Goal: Communication & Community: Share content

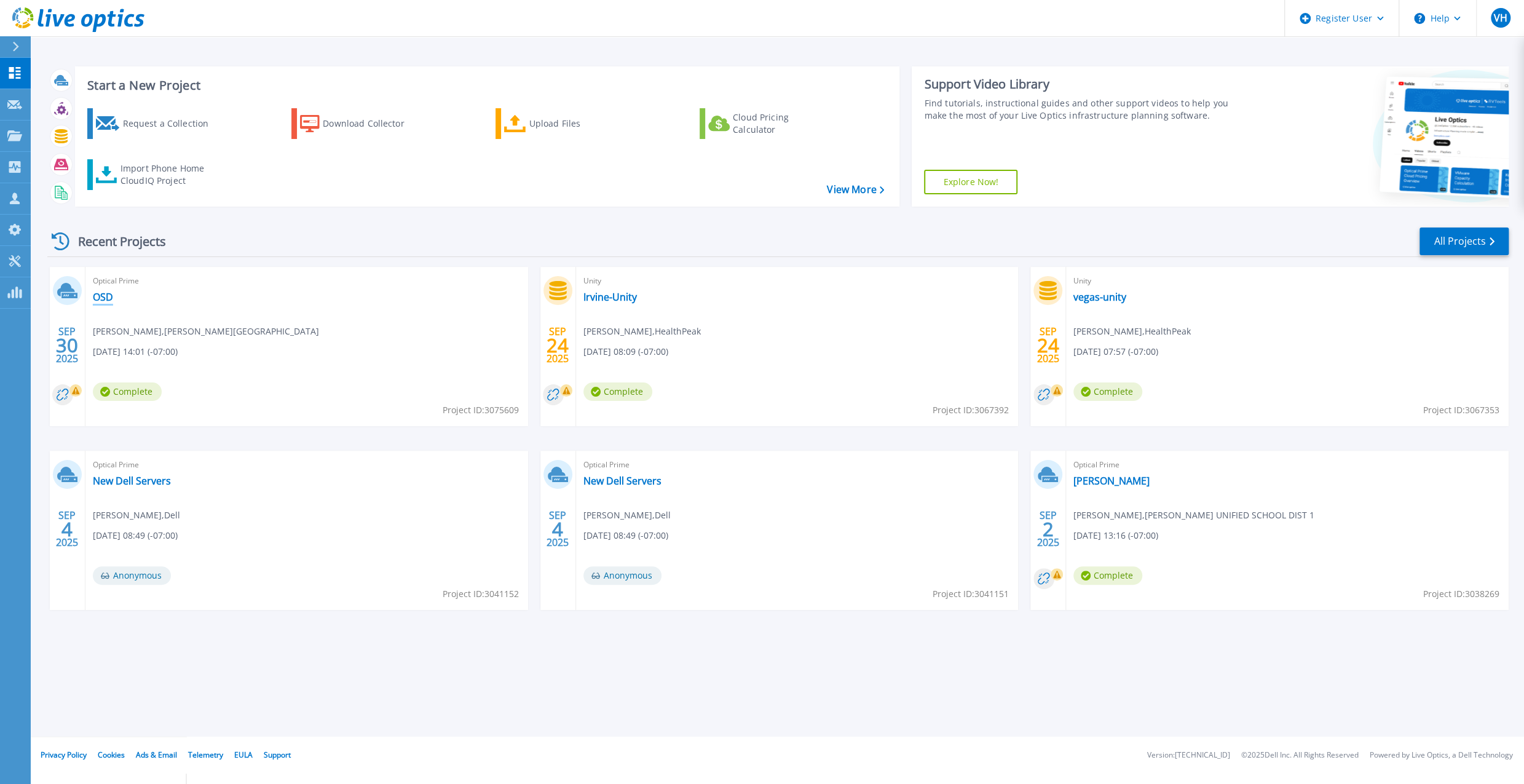
click at [99, 292] on link "OSD" at bounding box center [103, 296] width 20 height 12
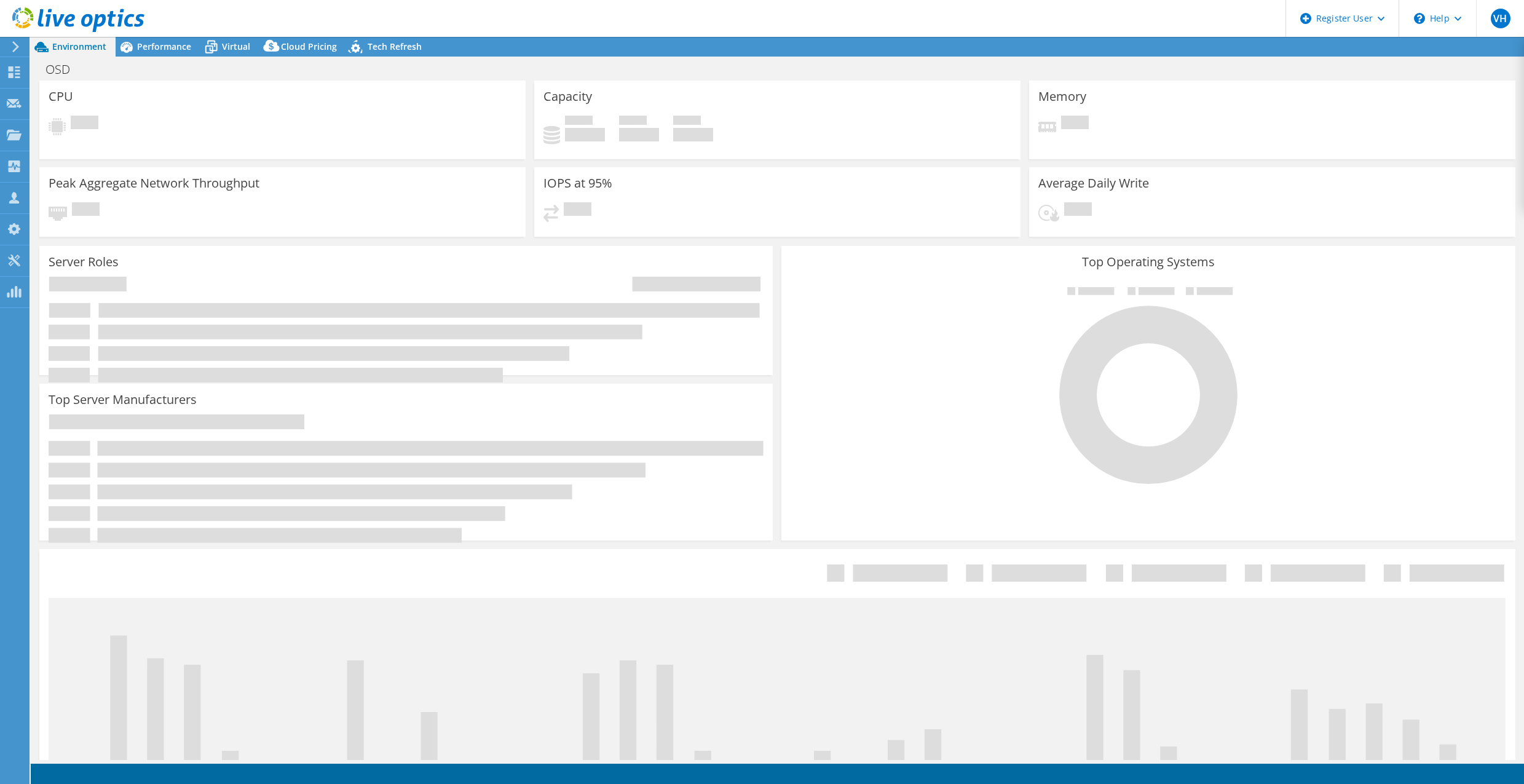
select select "USD"
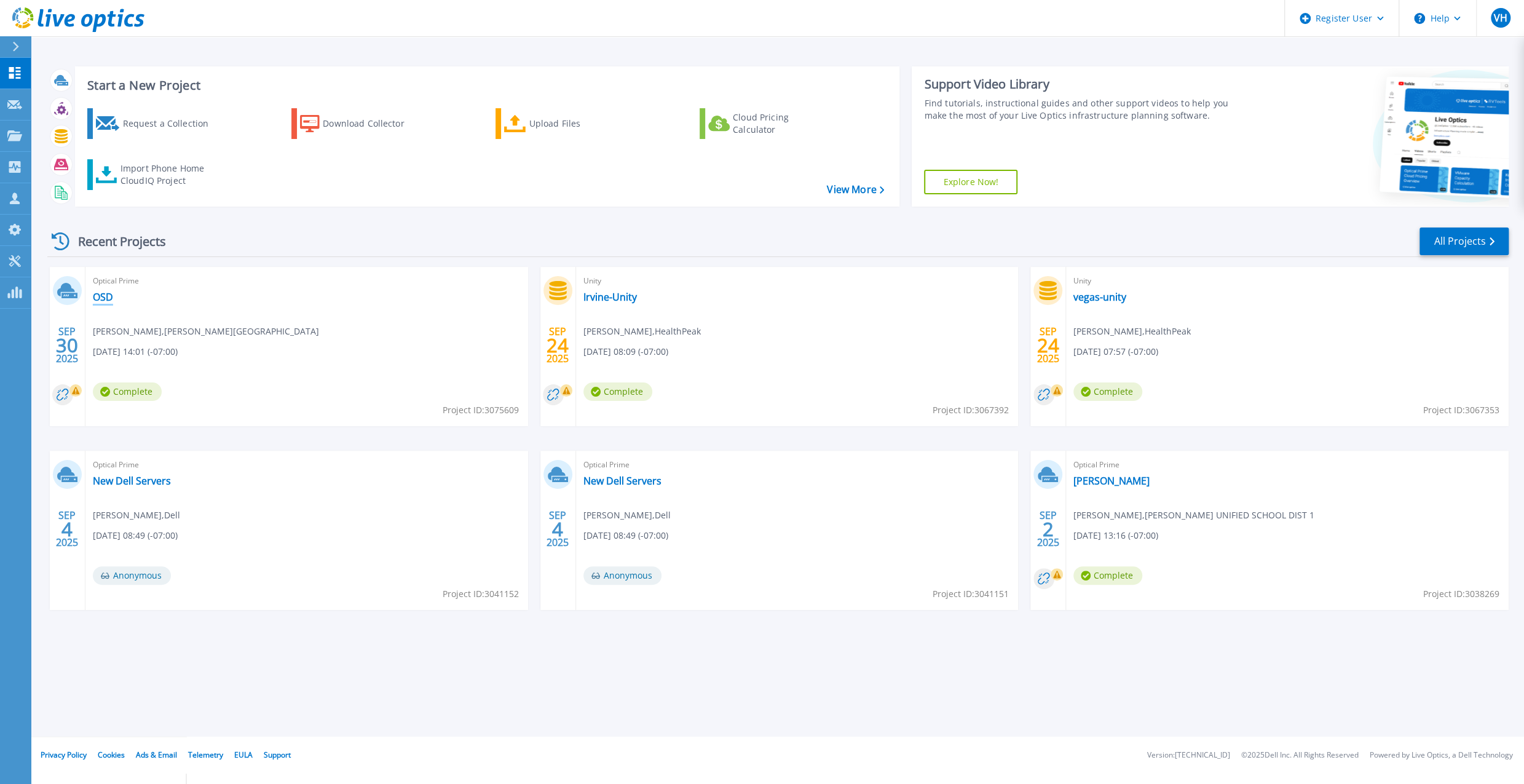
click at [100, 292] on link "OSD" at bounding box center [103, 296] width 20 height 12
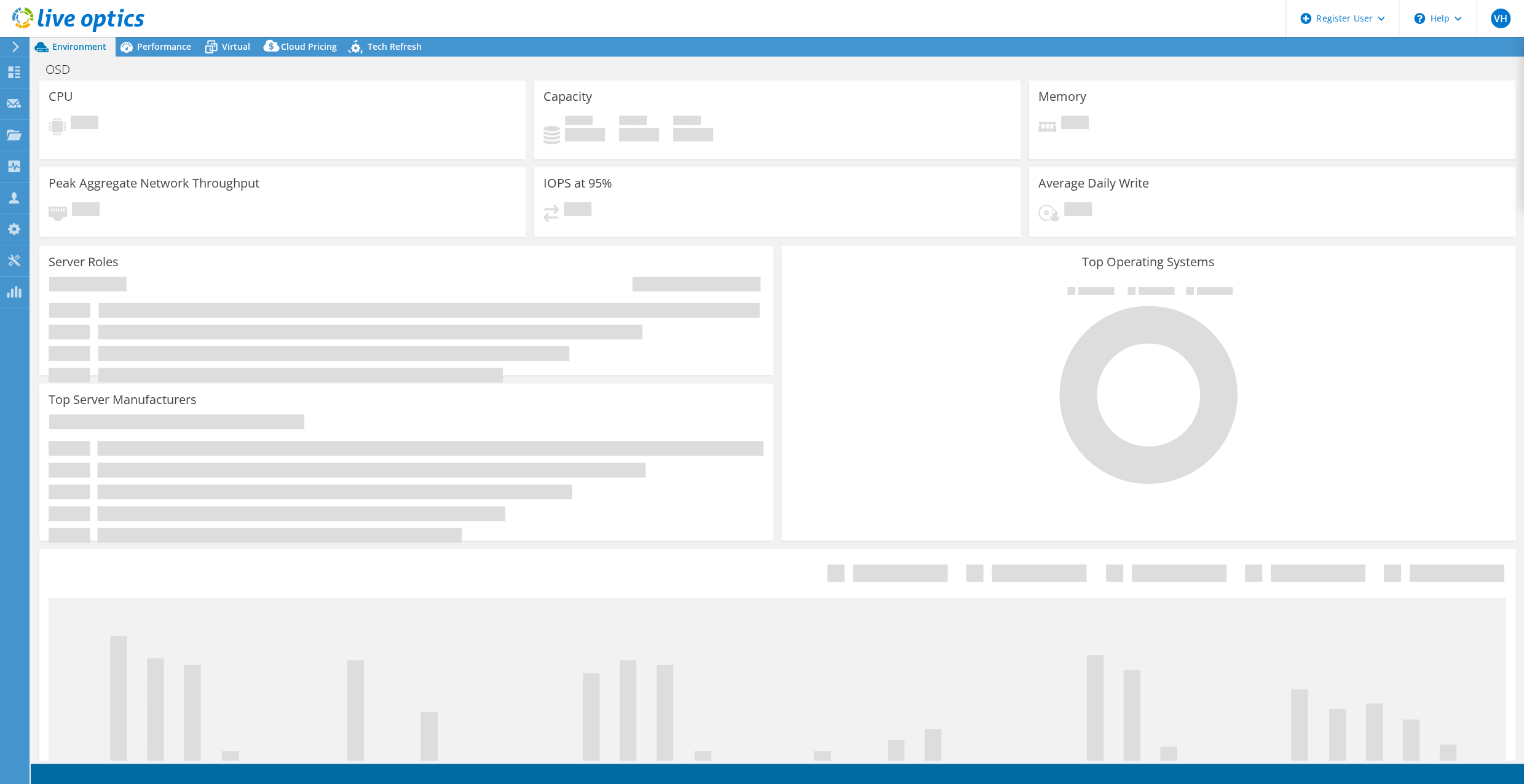
select select "USD"
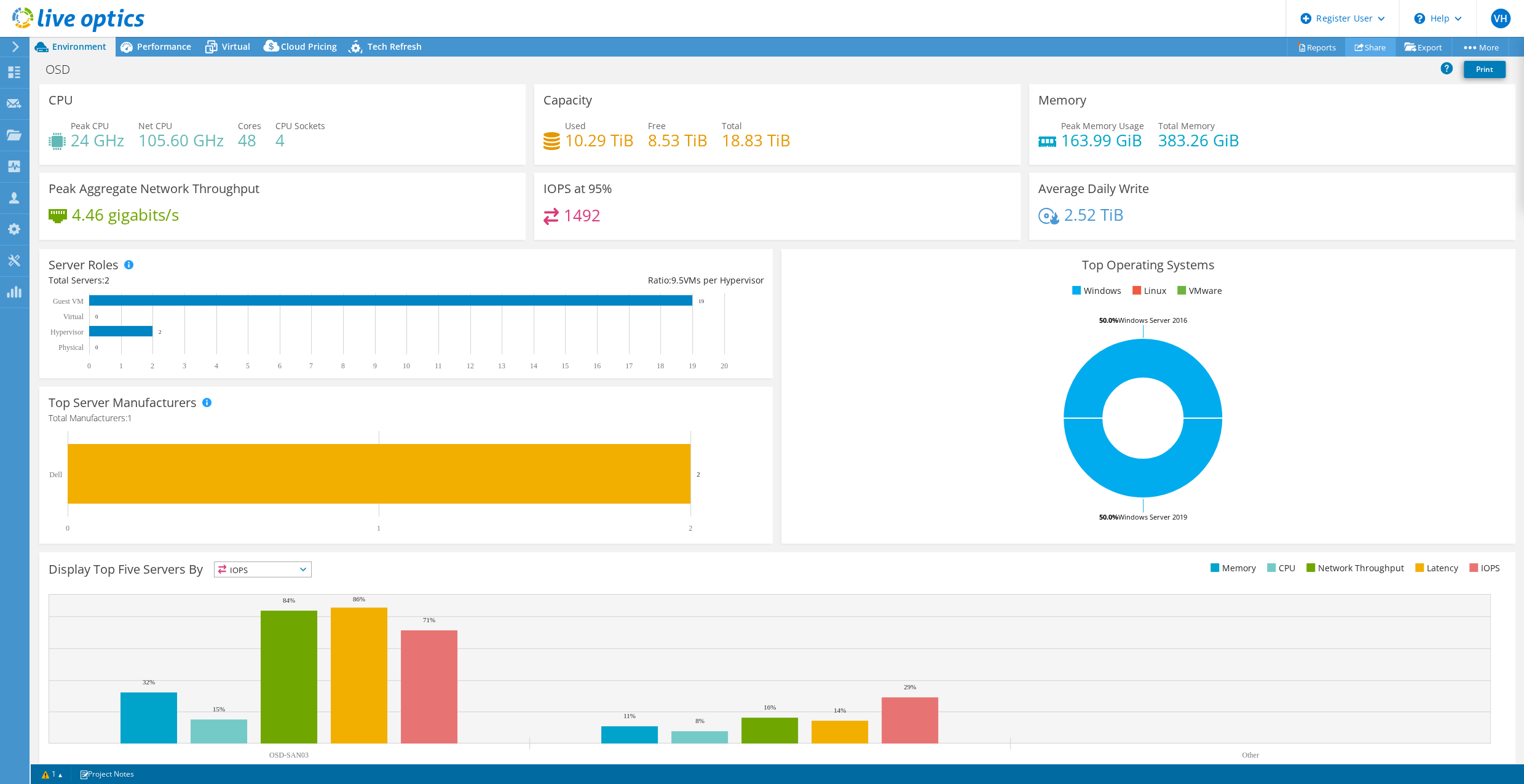
click at [1372, 49] on link "Share" at bounding box center [1370, 46] width 50 height 19
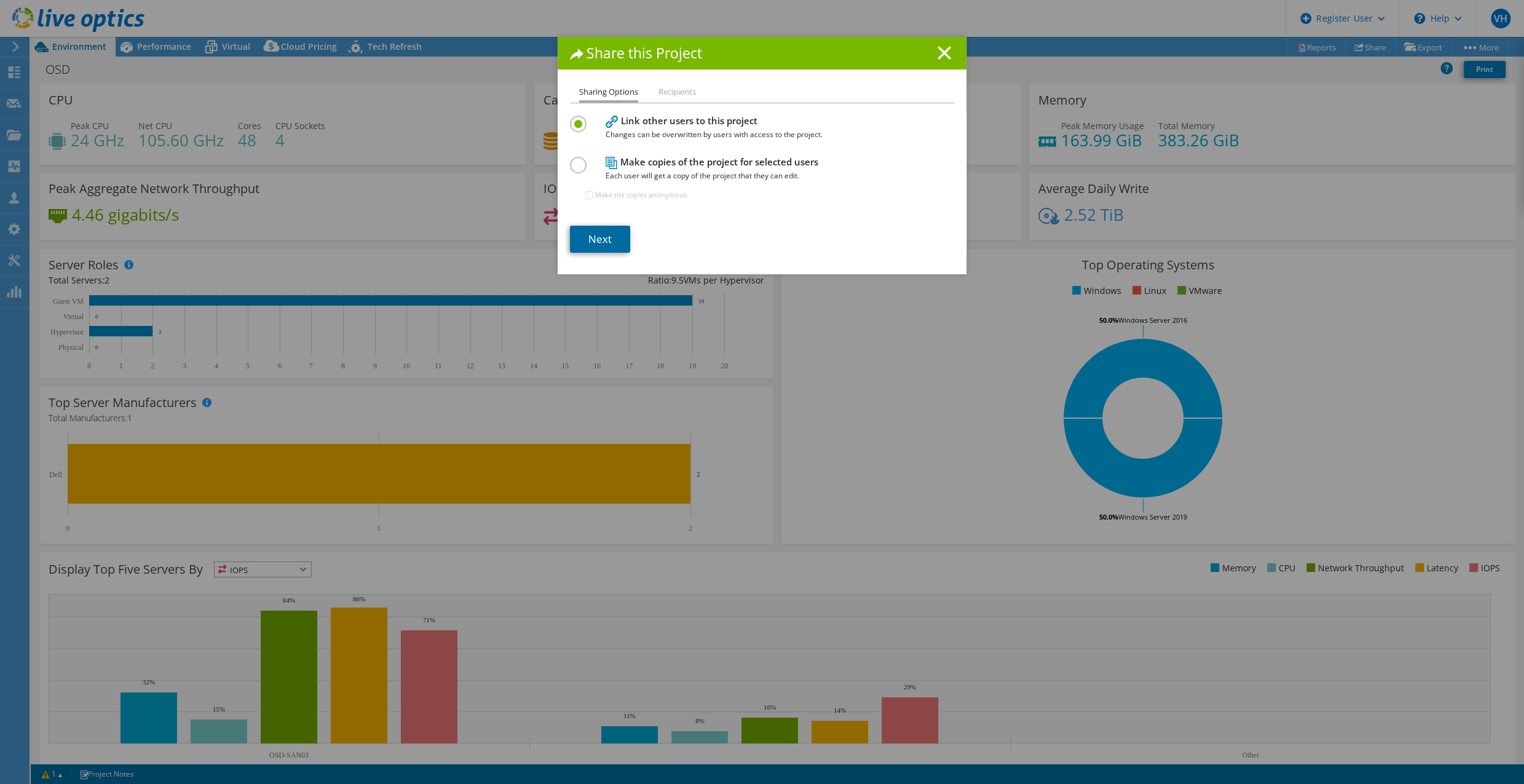
click at [586, 239] on link "Next" at bounding box center [600, 239] width 60 height 27
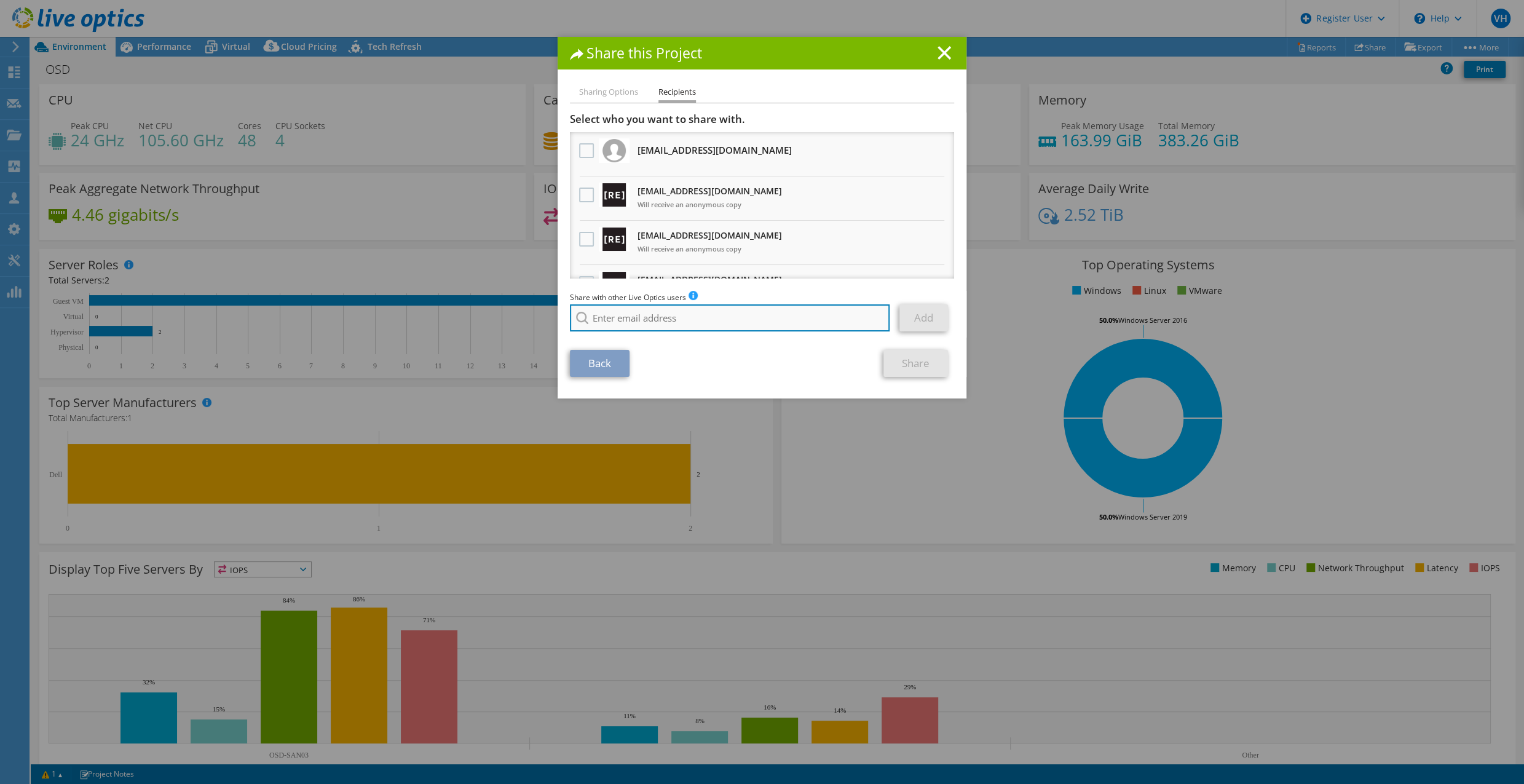
click at [643, 321] on input "search" at bounding box center [730, 317] width 320 height 27
click at [626, 318] on input "peter" at bounding box center [730, 317] width 320 height 27
drag, startPoint x: 626, startPoint y: 318, endPoint x: 564, endPoint y: 312, distance: 62.3
click at [564, 312] on div "Sharing Options Recipients Link other users to this project Changes can be over…" at bounding box center [762, 242] width 409 height 313
paste input "kinnan@redesign-group.com"
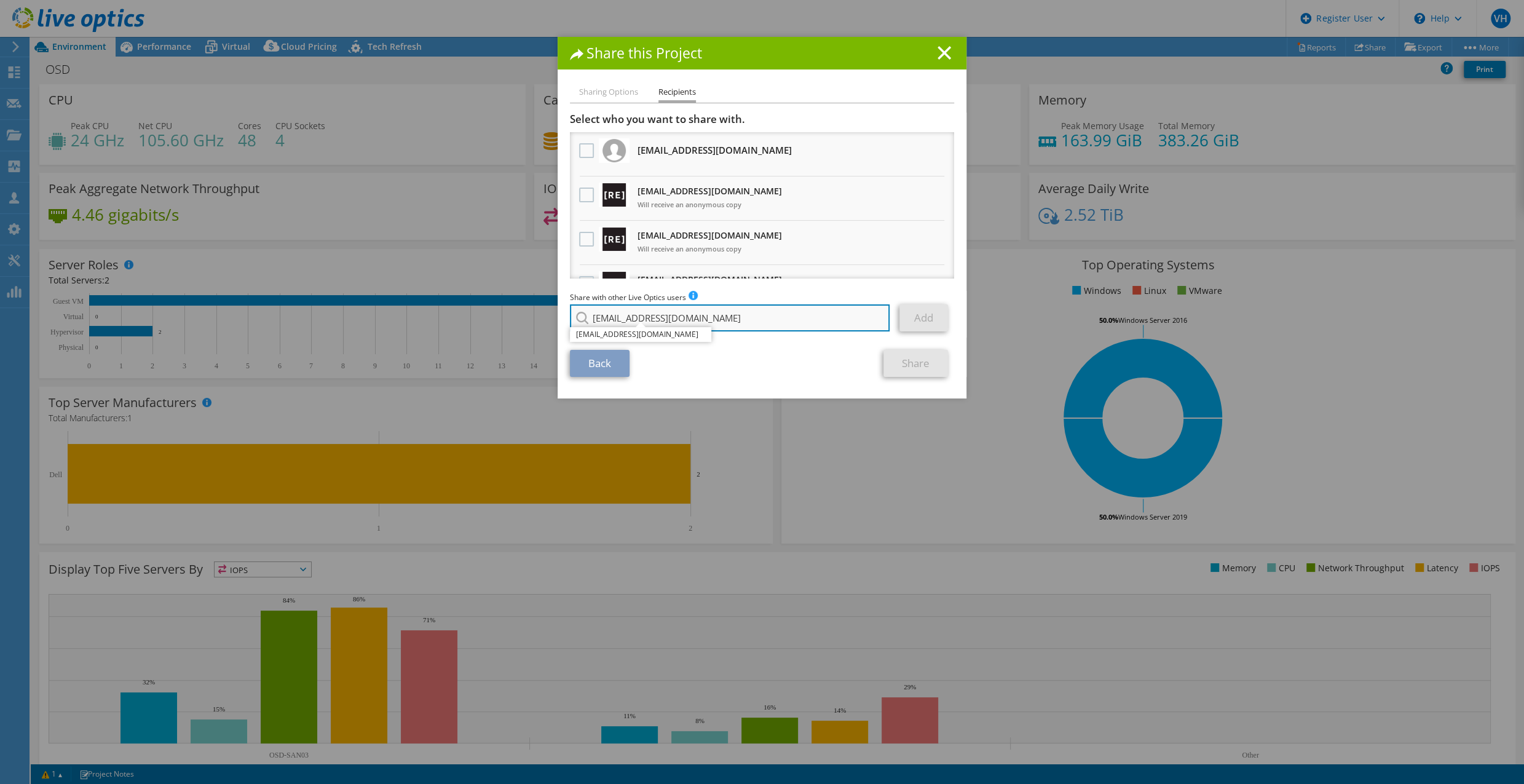
click at [808, 315] on input "pkinnan@redesign-group.com" at bounding box center [730, 317] width 320 height 27
type input "pkinnan@redesign-group.com"
click at [927, 324] on link "Add" at bounding box center [924, 317] width 48 height 27
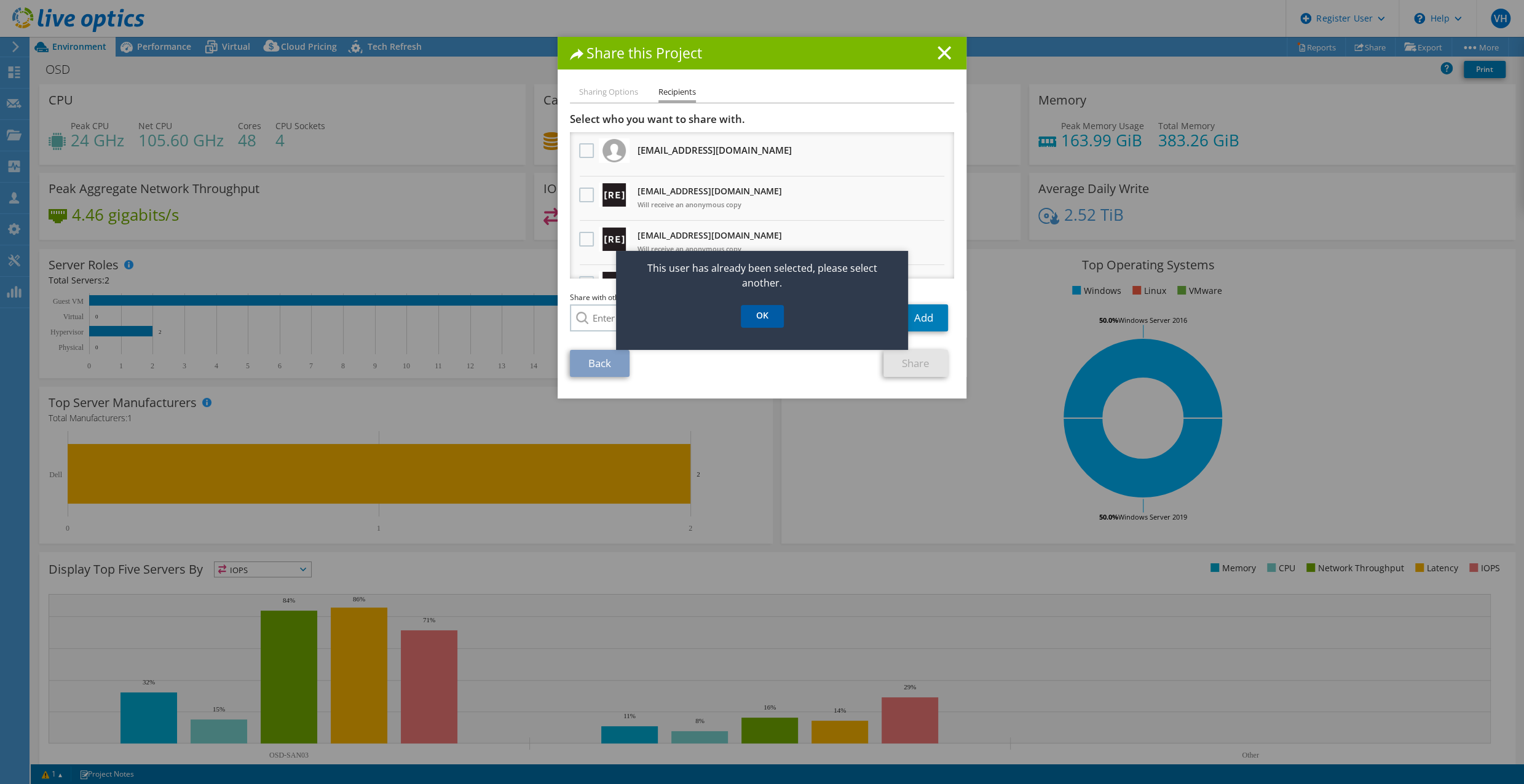
click at [755, 317] on link "OK" at bounding box center [763, 316] width 43 height 23
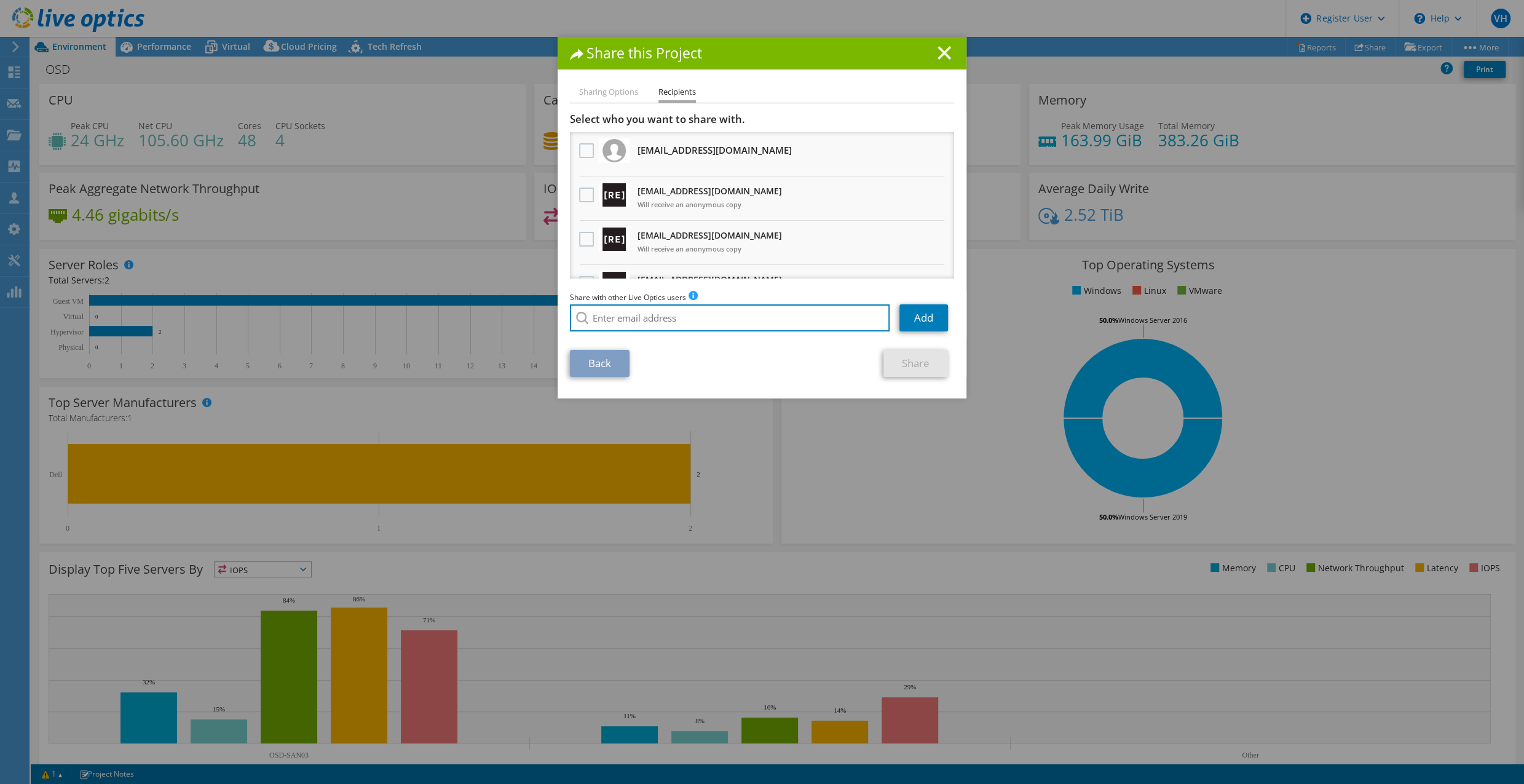
drag, startPoint x: 736, startPoint y: 311, endPoint x: 868, endPoint y: 266, distance: 139.5
click at [736, 311] on input "search" at bounding box center [730, 317] width 320 height 27
paste input "chughes@redesign-group.com"
type input "chughes@redesign-group.com"
click at [913, 319] on link "Add" at bounding box center [924, 317] width 48 height 27
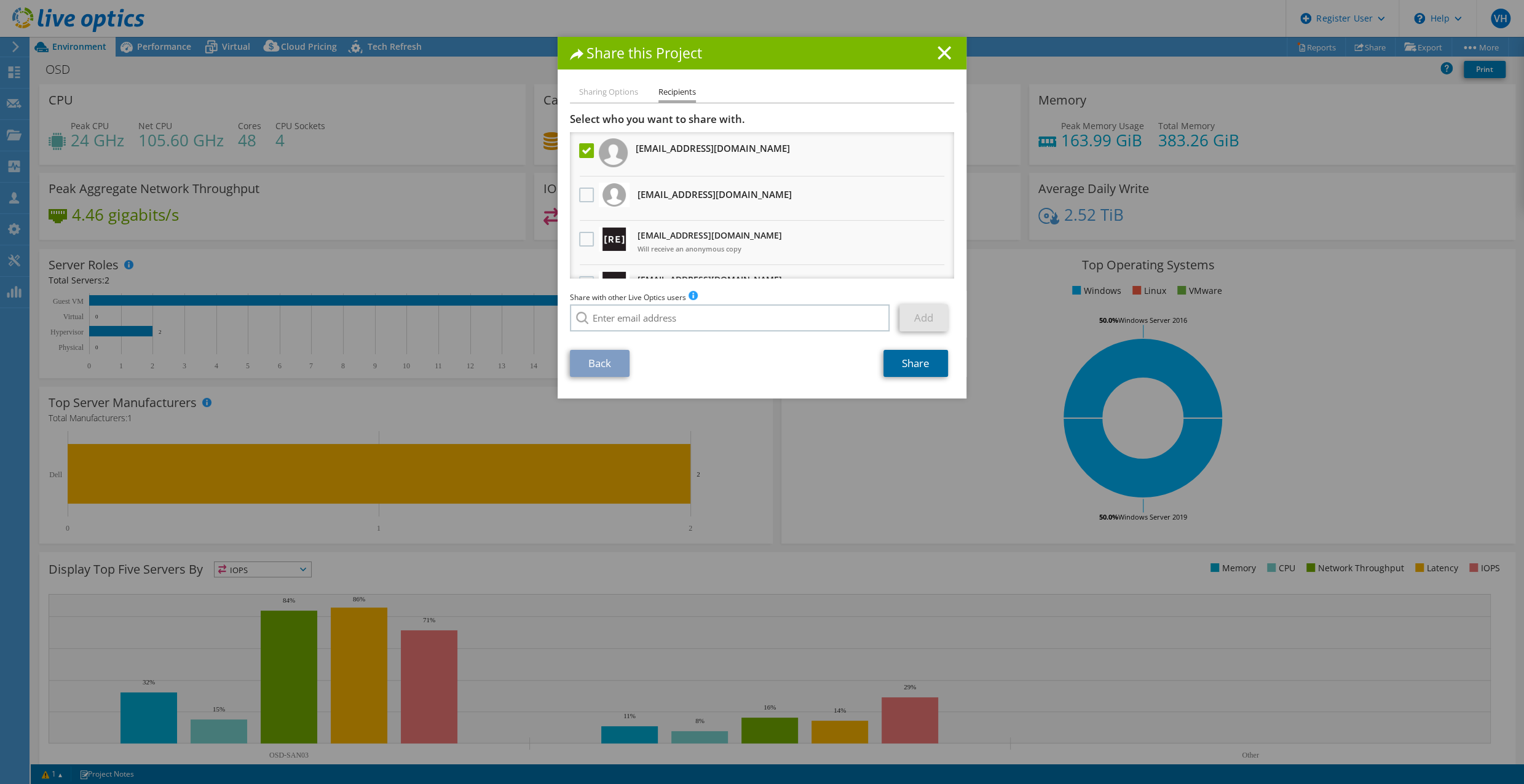
click at [919, 367] on link "Share" at bounding box center [915, 363] width 65 height 27
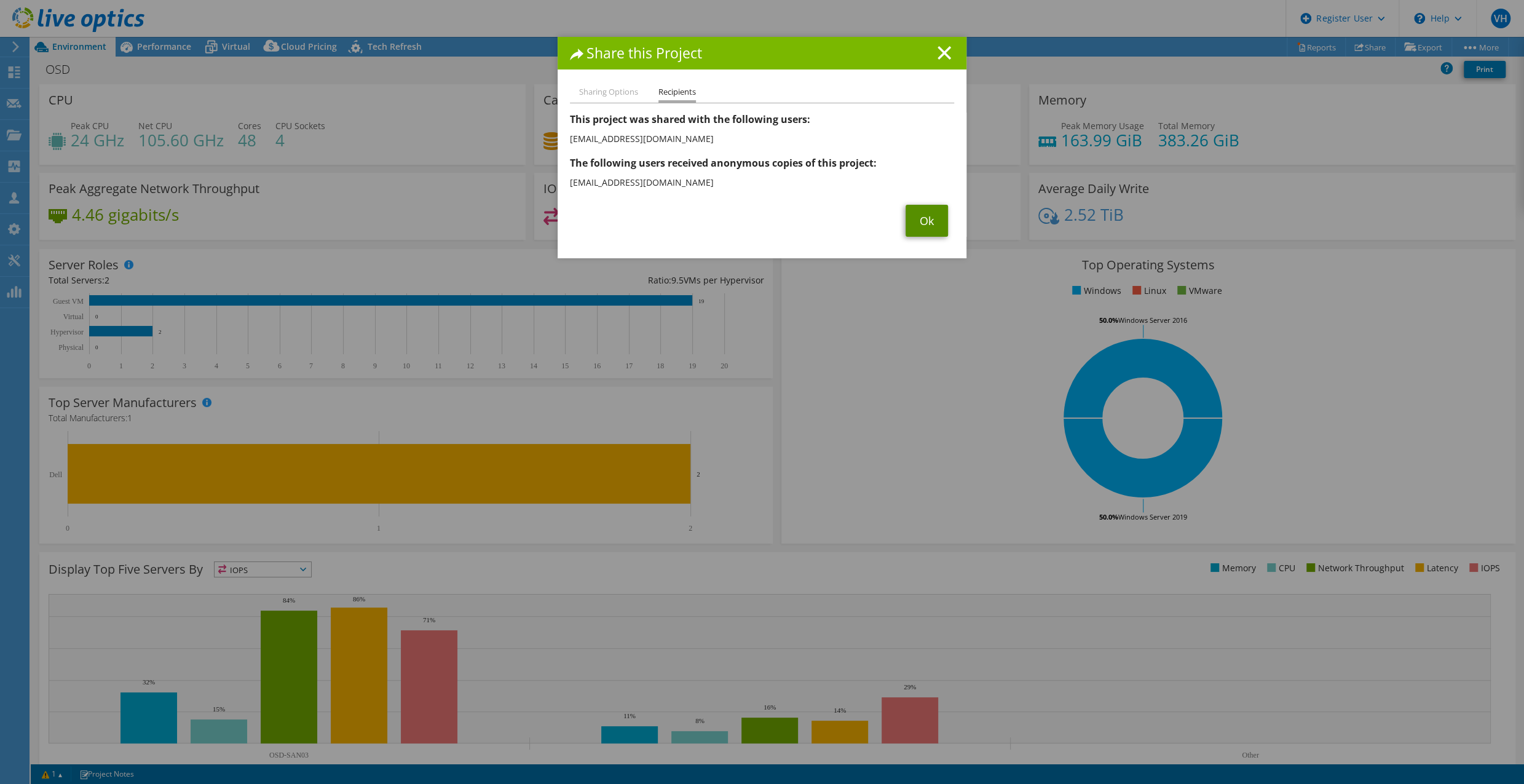
click at [926, 216] on link "Ok" at bounding box center [927, 221] width 42 height 32
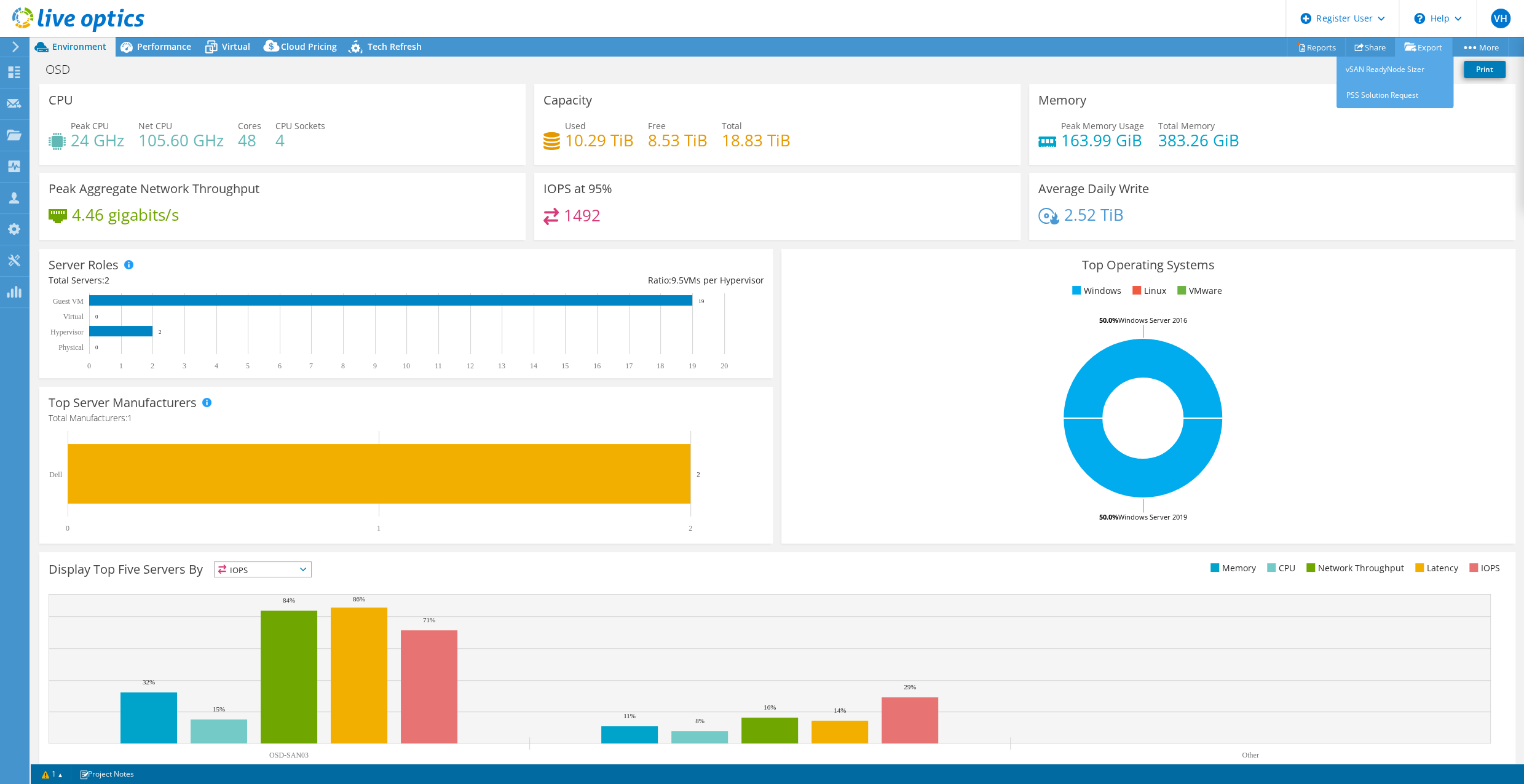
click at [1435, 40] on link "Export" at bounding box center [1424, 46] width 57 height 19
click at [1363, 52] on link "Share" at bounding box center [1370, 46] width 50 height 19
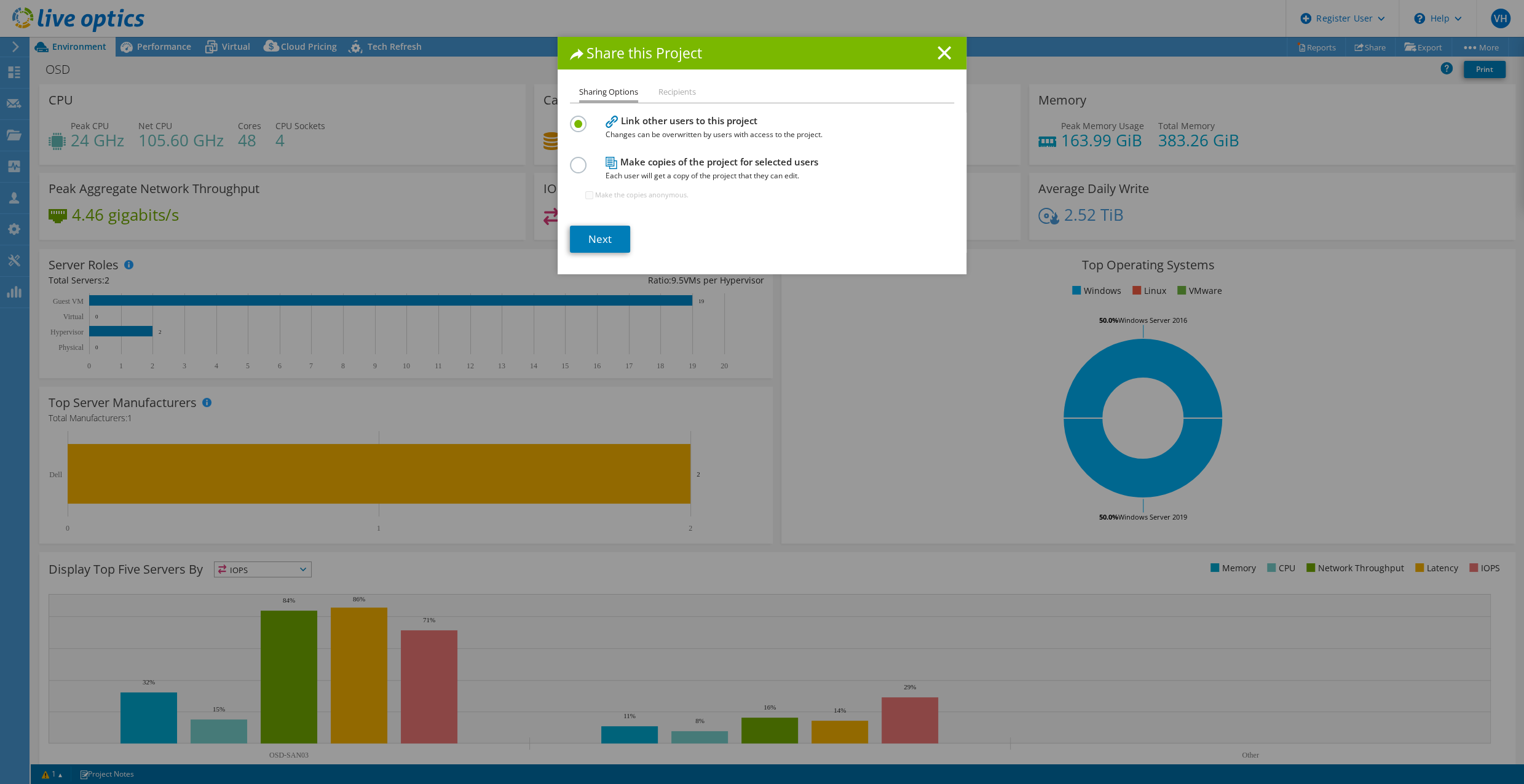
click at [932, 54] on h1 "Share this Project" at bounding box center [762, 54] width 385 height 14
click at [934, 59] on h1 "Share this Project" at bounding box center [762, 54] width 385 height 14
click at [938, 49] on icon at bounding box center [944, 53] width 14 height 14
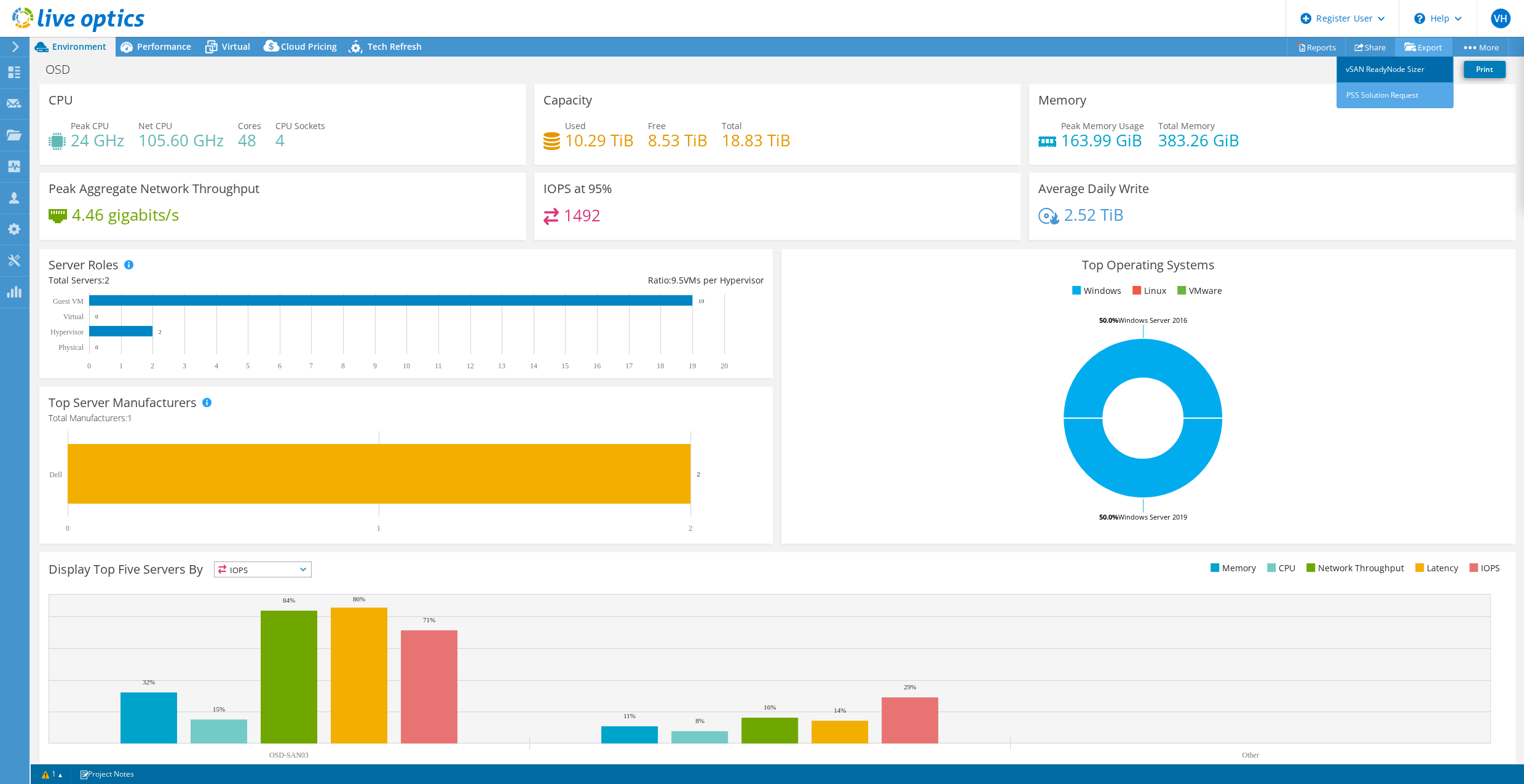
click at [1401, 73] on link "vSAN ReadyNode Sizer" at bounding box center [1395, 70] width 117 height 26
click at [1312, 48] on link "Reports" at bounding box center [1316, 46] width 59 height 19
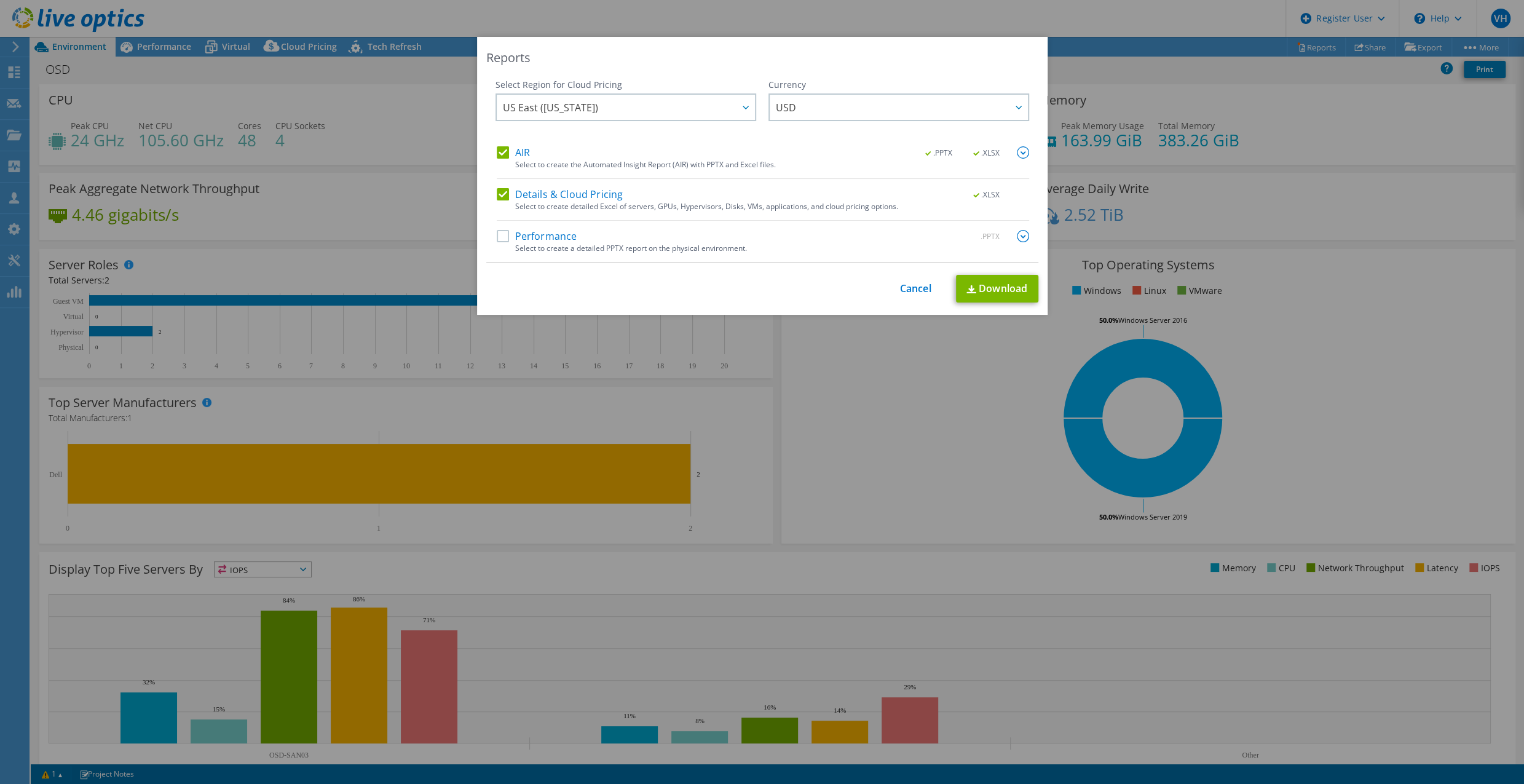
click at [497, 232] on label "Performance" at bounding box center [537, 236] width 80 height 12
click at [0, 0] on input "Performance" at bounding box center [0, 0] width 0 height 0
click at [983, 290] on link "Download" at bounding box center [997, 289] width 82 height 27
drag, startPoint x: 912, startPoint y: 272, endPoint x: 913, endPoint y: 283, distance: 11.0
click at [912, 272] on div "Reports Select Region for Cloud Pricing Asia Pacific (Hong Kong) Asia Pacific (…" at bounding box center [763, 176] width 571 height 278
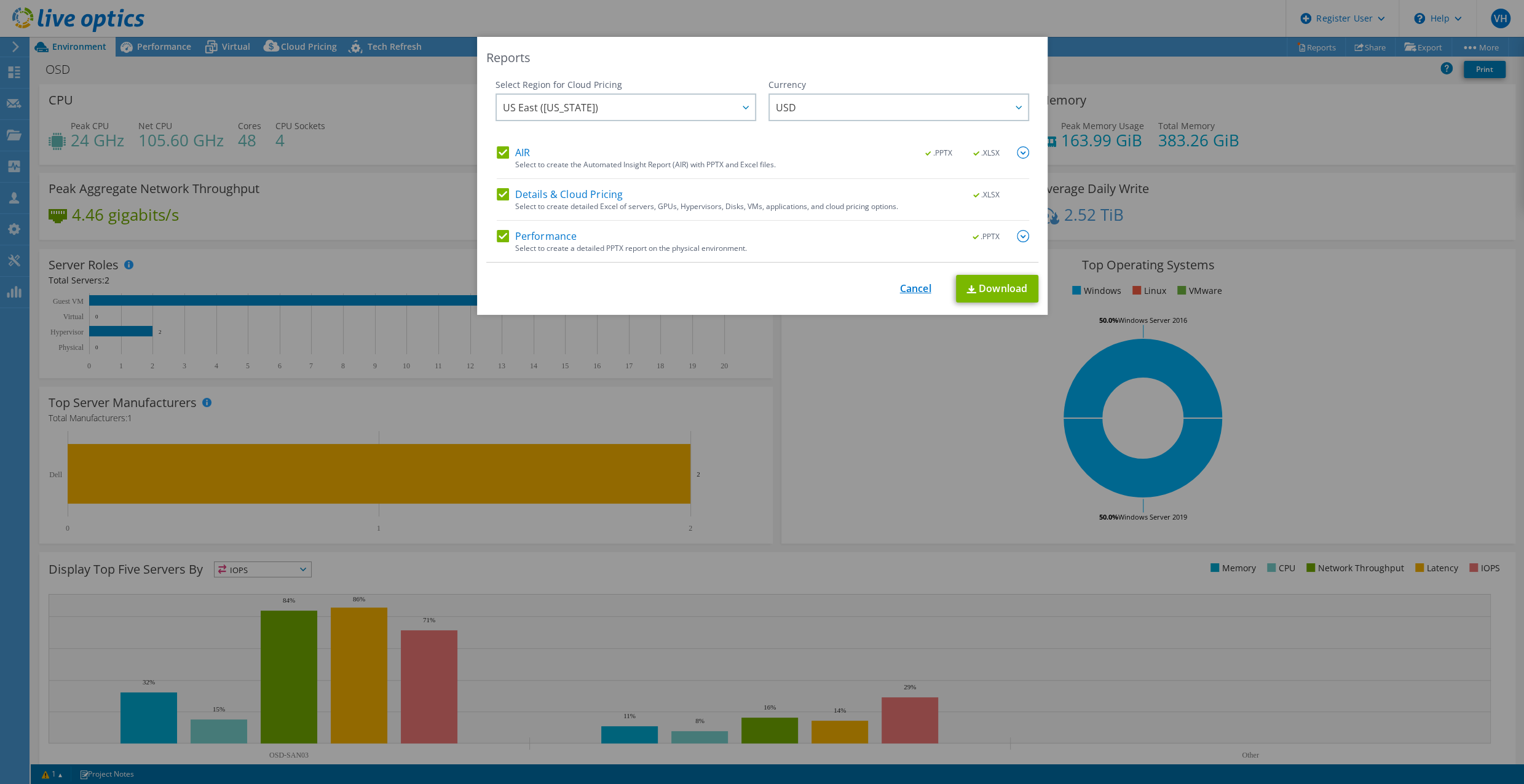
click at [913, 285] on link "Cancel" at bounding box center [916, 289] width 31 height 12
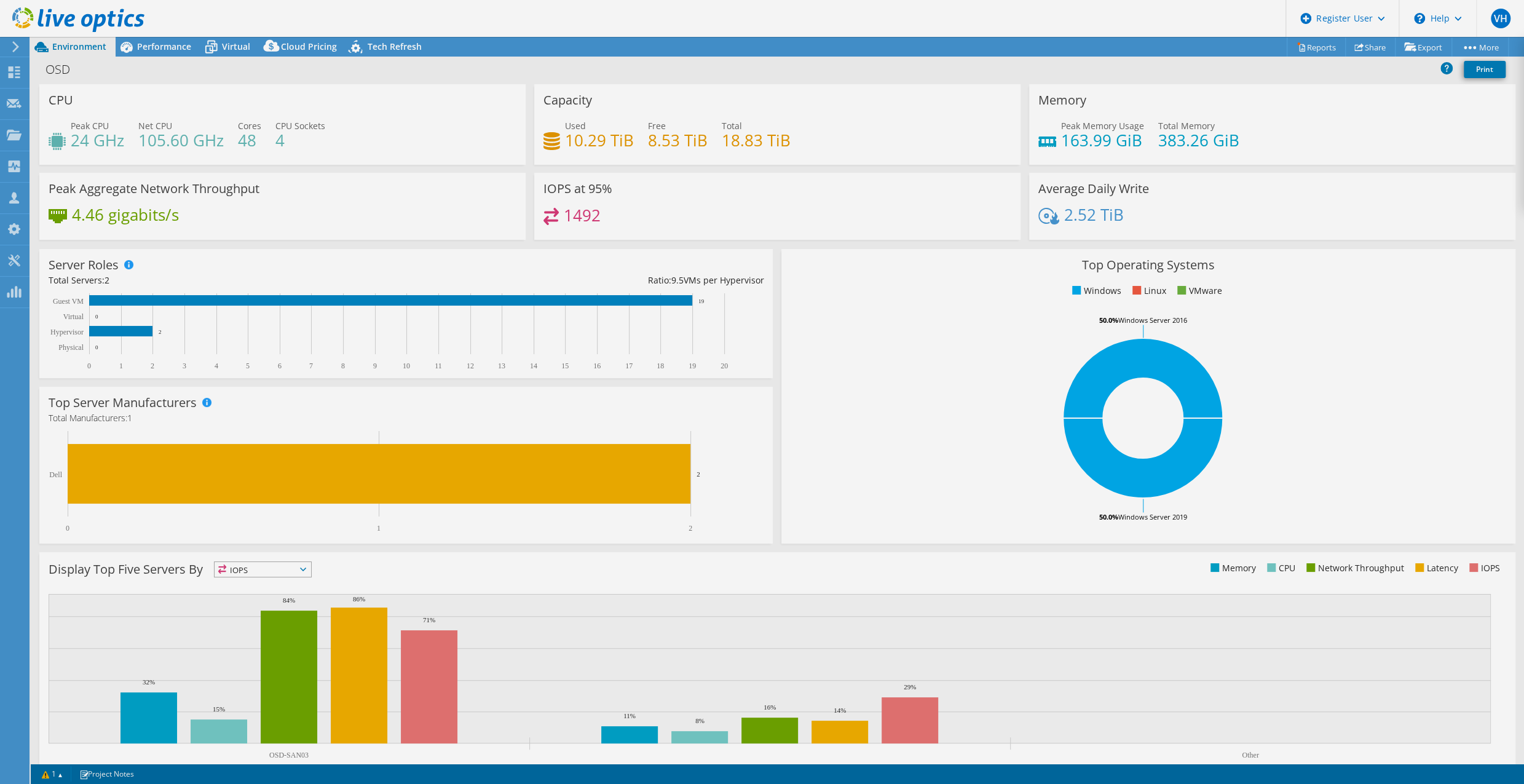
click at [1025, 16] on header "VH Dell User Victoria Hicks Victoria.Hicks@dell.com Dell My Profile Log Out \n …" at bounding box center [762, 18] width 1524 height 37
